Goal: Information Seeking & Learning: Learn about a topic

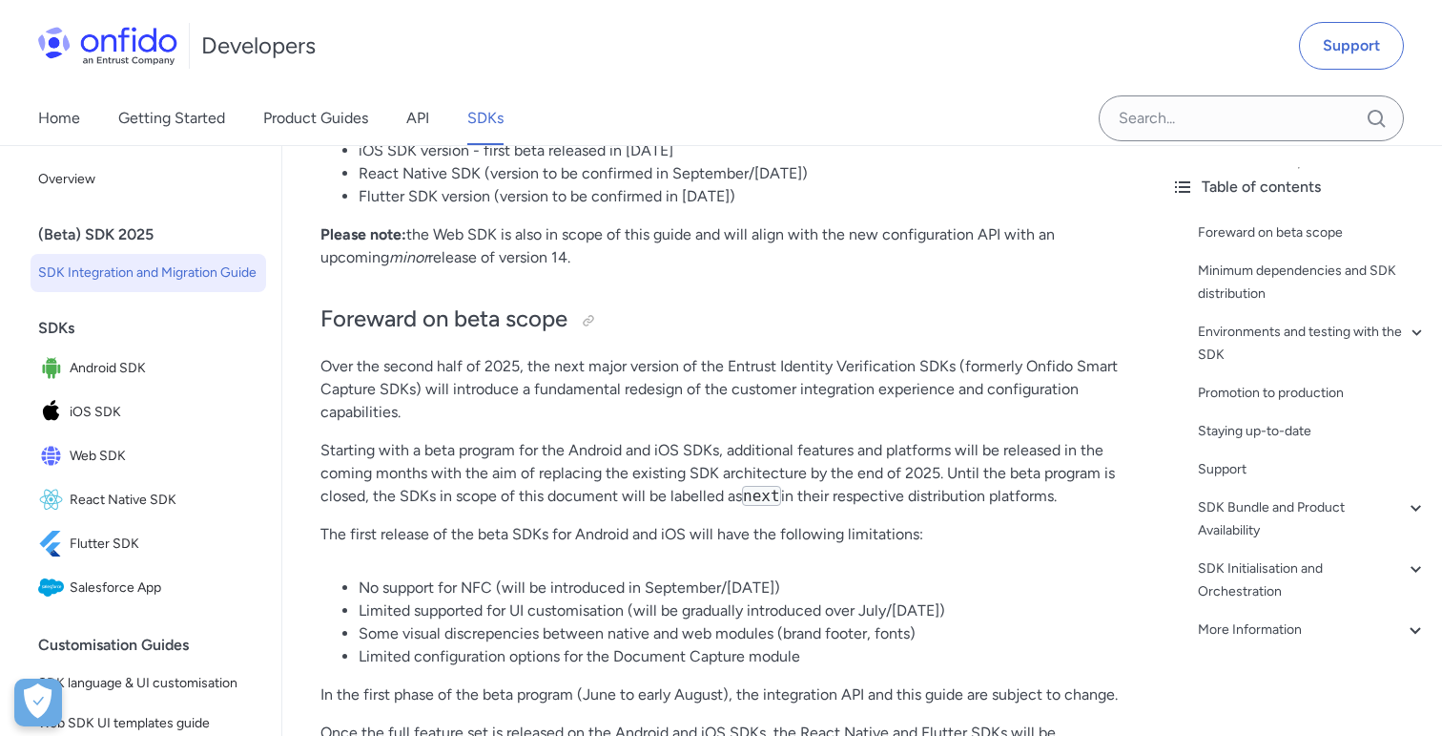
scroll to position [438, 0]
click at [107, 544] on span "Flutter SDK" at bounding box center [164, 543] width 189 height 27
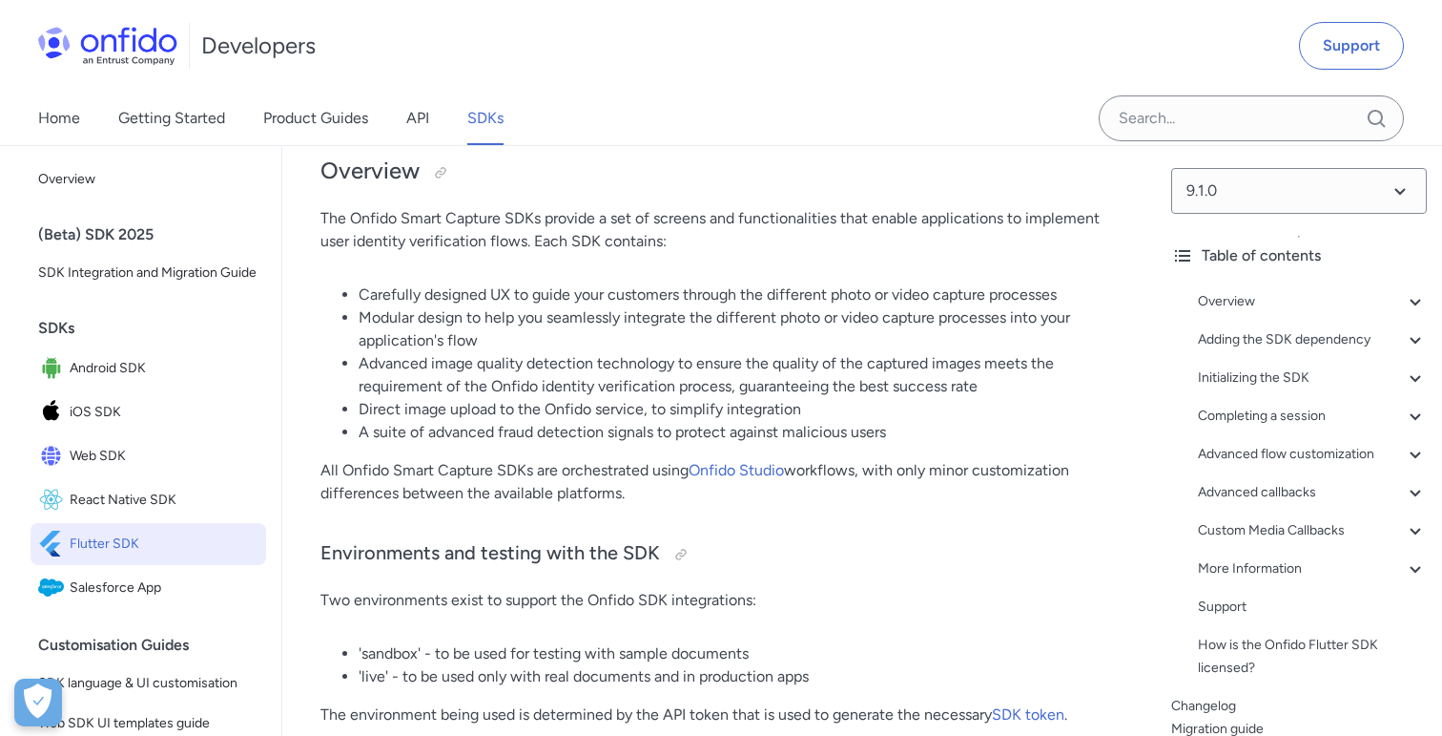
scroll to position [232, 0]
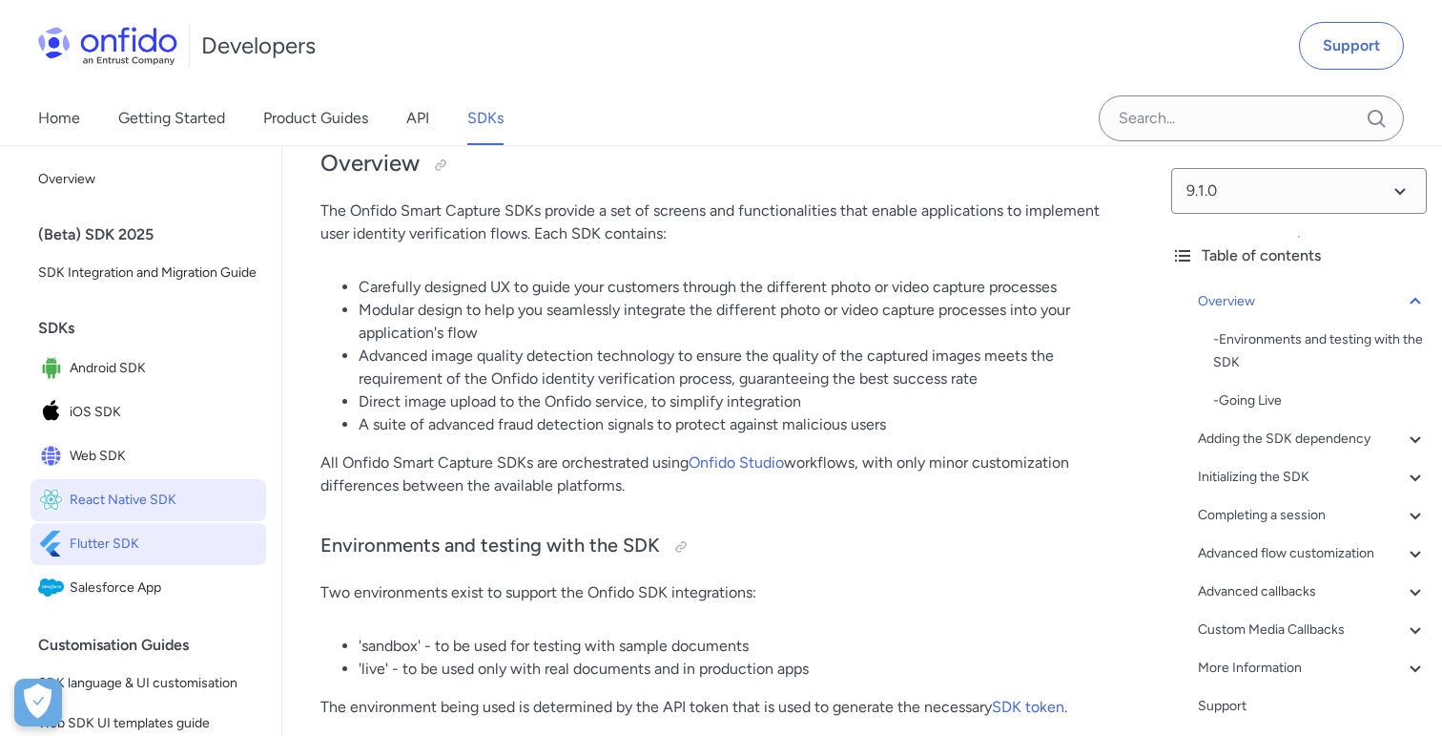
click at [140, 505] on span "React Native SDK" at bounding box center [164, 500] width 189 height 27
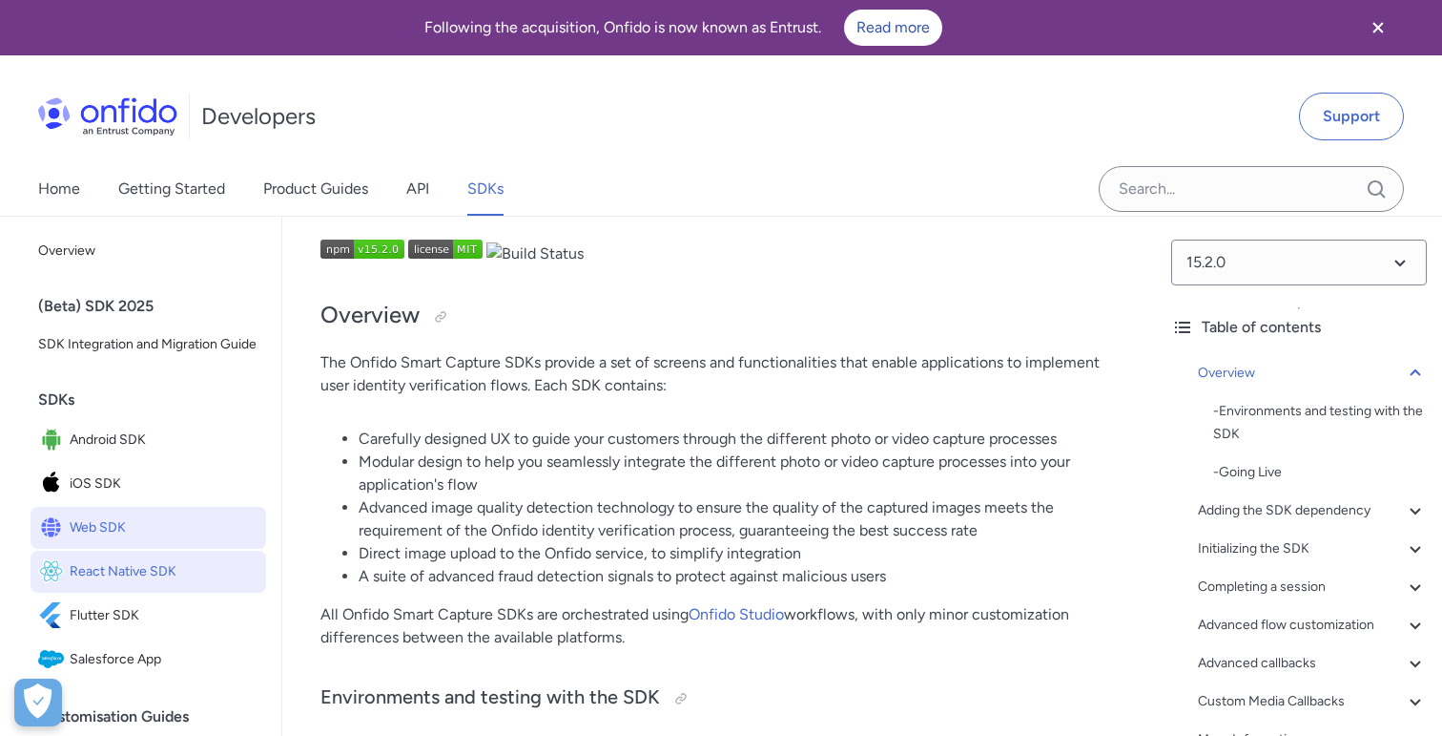
click at [103, 523] on span "Web SDK" at bounding box center [164, 527] width 189 height 27
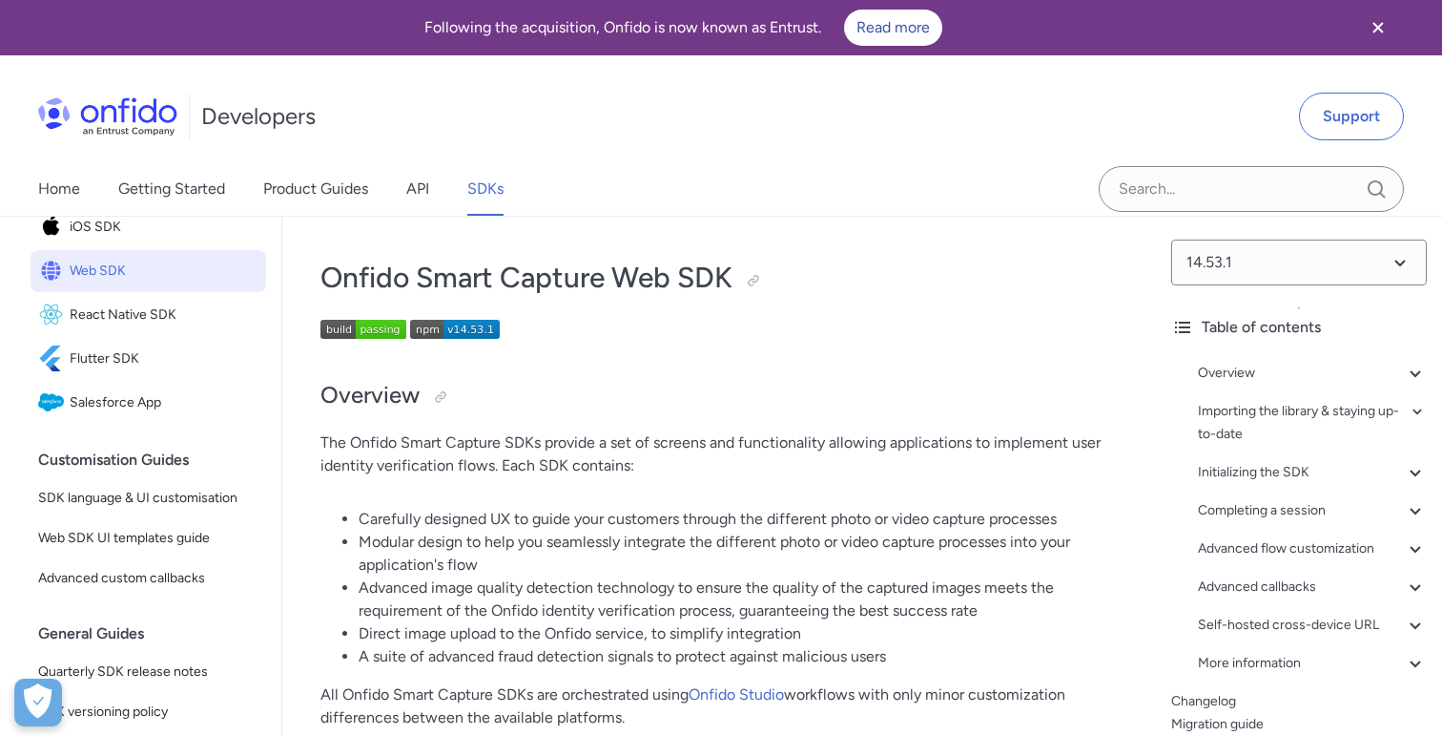
scroll to position [280, 0]
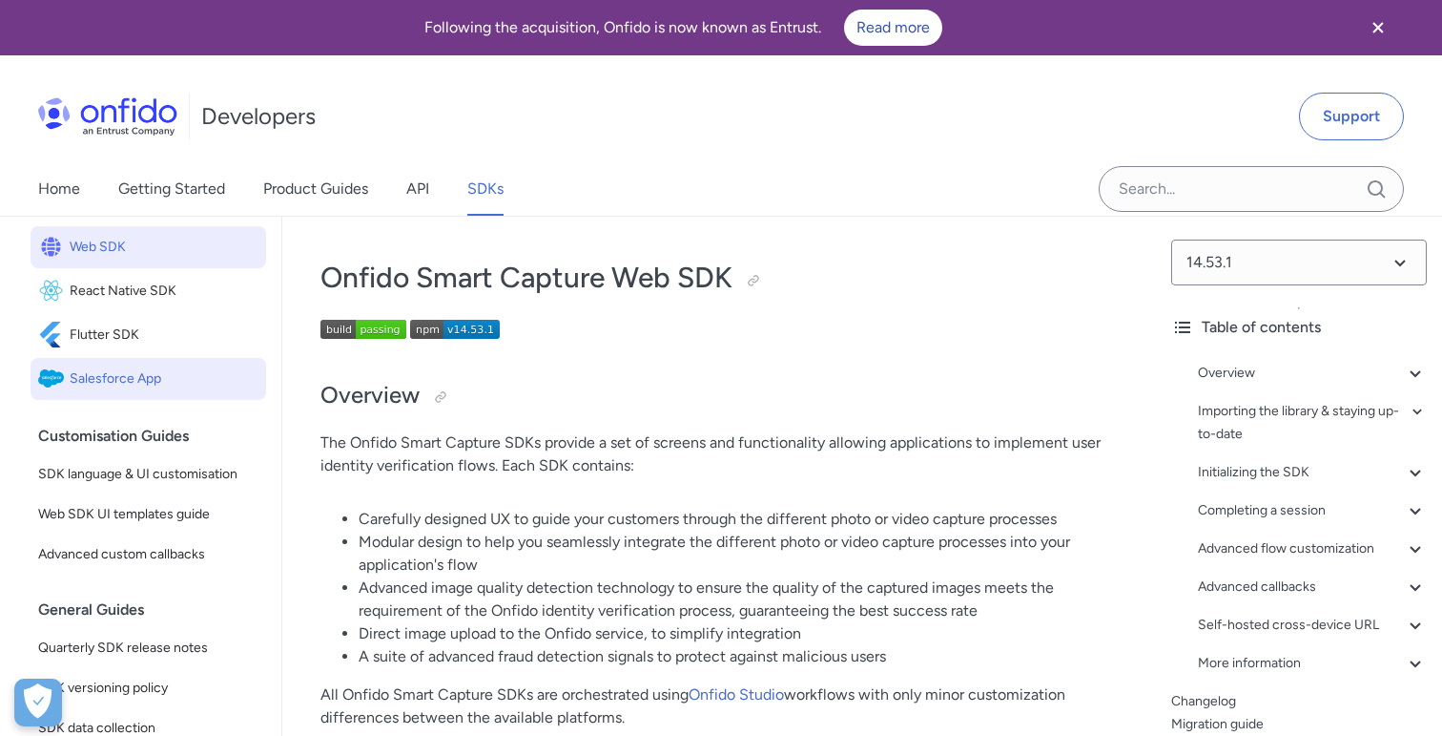
click at [140, 375] on span "Salesforce App" at bounding box center [164, 378] width 189 height 27
